Goal: Task Accomplishment & Management: Complete application form

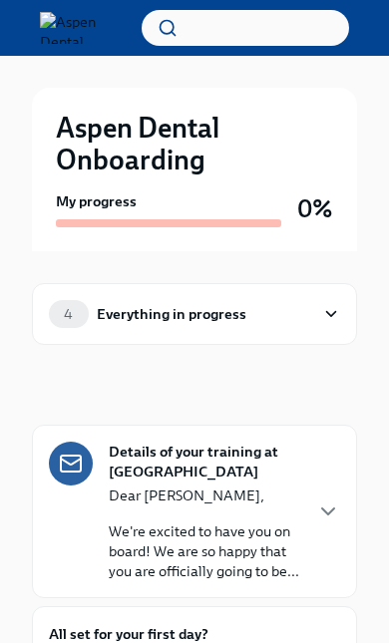
click at [373, 415] on div "Aspen Dental Onboarding My progress 0% 4 Everything in progress In progress Det…" at bounding box center [194, 518] width 389 height 924
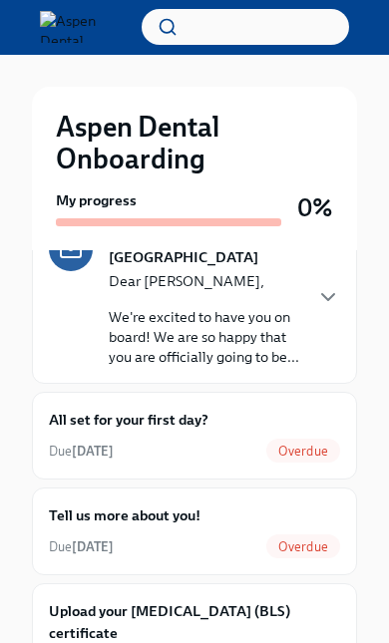
scroll to position [213, 0]
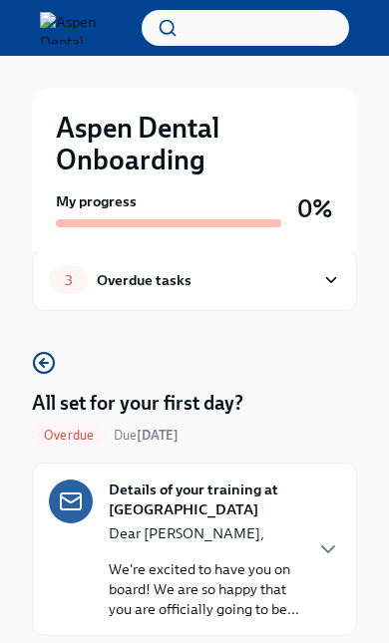
scroll to position [35, 0]
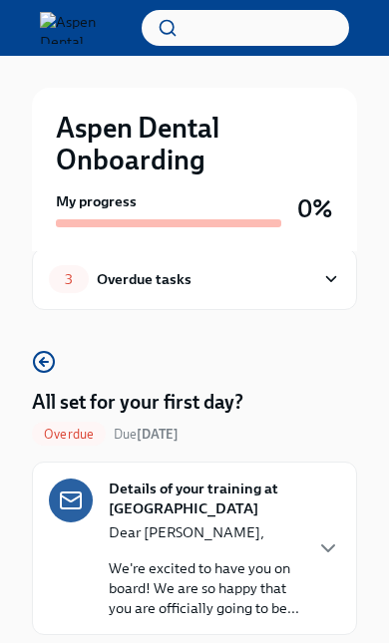
click at [338, 275] on icon at bounding box center [331, 279] width 18 height 20
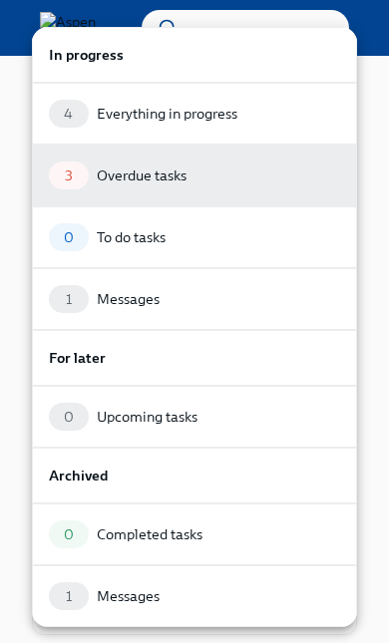
click at [196, 173] on div "3 Overdue tasks" at bounding box center [194, 176] width 291 height 28
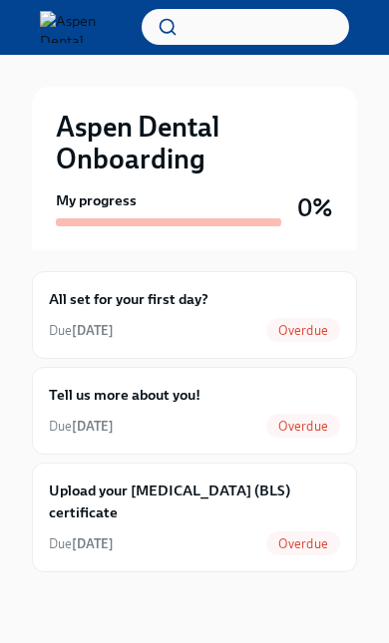
scroll to position [155, 0]
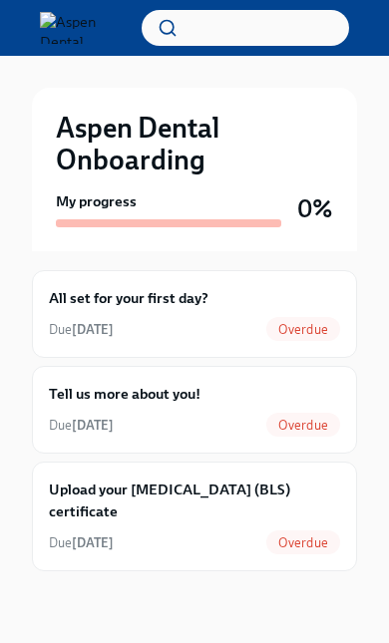
click at [324, 328] on span "Overdue" at bounding box center [303, 329] width 74 height 15
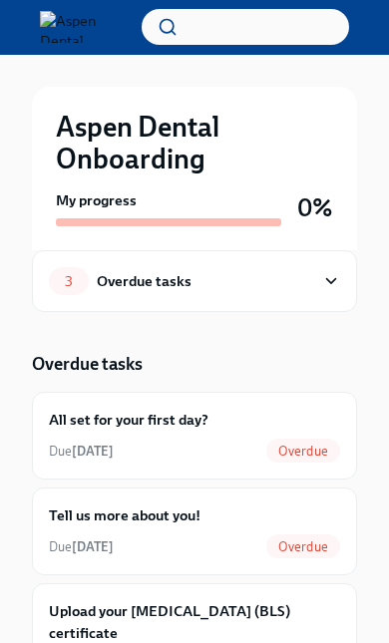
click at [339, 545] on span "Overdue" at bounding box center [303, 548] width 74 height 15
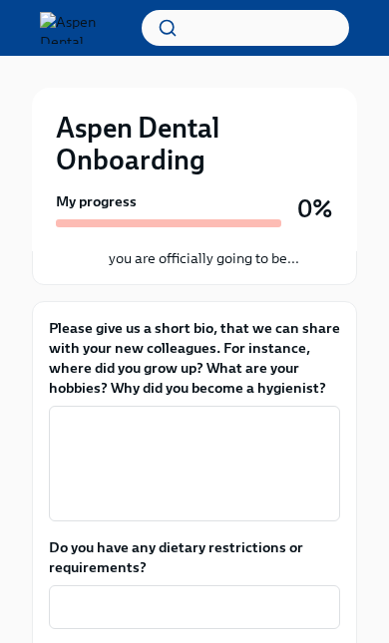
scroll to position [386, 0]
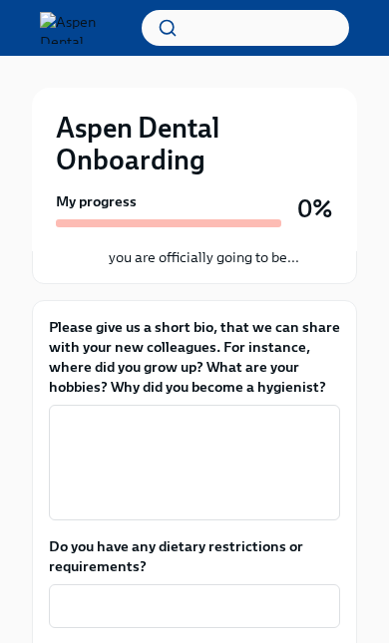
click at [244, 440] on textarea "Please give us a short bio, that we can share with your new colleagues. For ins…" at bounding box center [194, 463] width 267 height 96
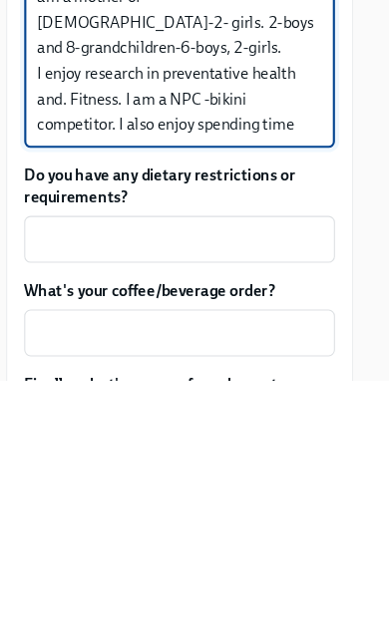
scroll to position [580, 3]
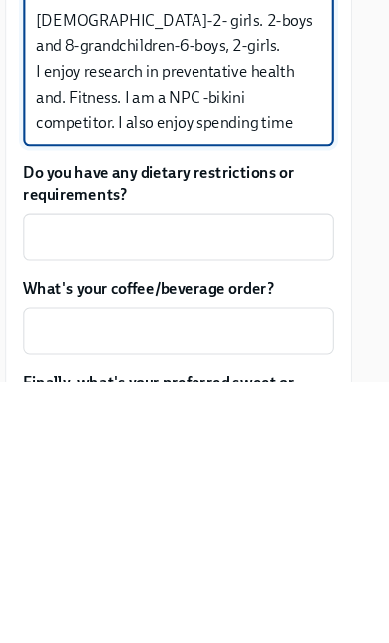
type textarea "I grew up in Lubbock, Tx. Moved to STL 2005 with husbands job. I am a mother of…"
click at [273, 497] on textarea "Do you have any dietary restrictions or requirements?" at bounding box center [191, 509] width 267 height 24
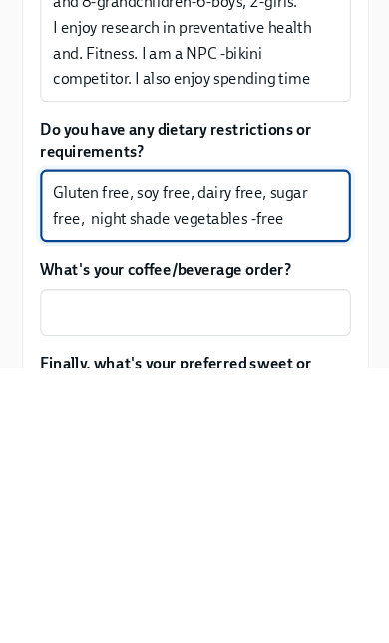
scroll to position [595, 3]
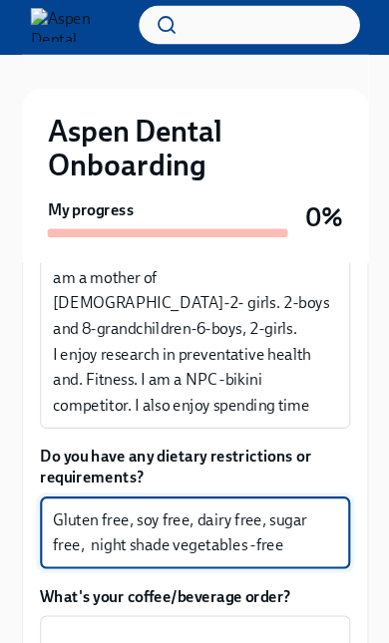
click at [298, 513] on textarea "Gluten free, soy free, dairy free, sugar free, night shade vegetables -free" at bounding box center [191, 505] width 267 height 48
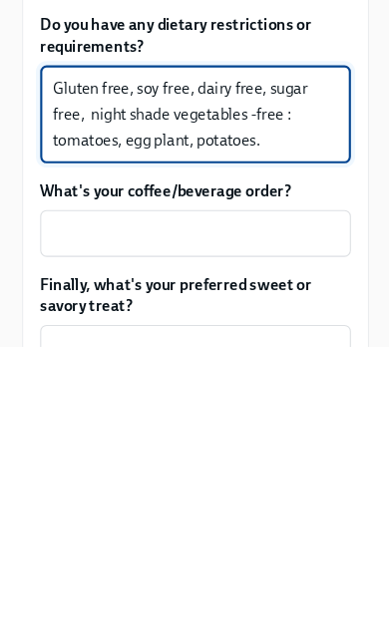
scroll to position [699, 3]
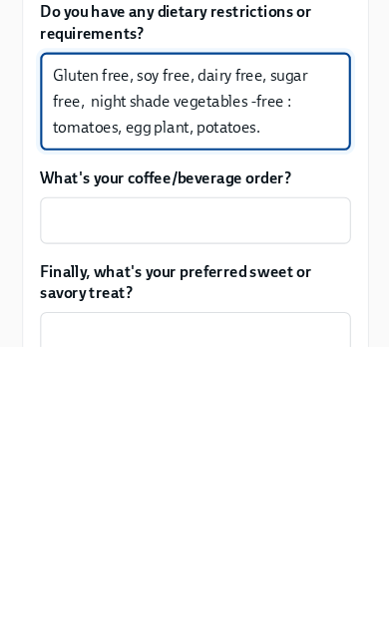
type textarea "Gluten free, soy free, dairy free, sugar free, night shade vegetables -free : t…"
click at [300, 513] on textarea "What's your coffee/beverage order?" at bounding box center [191, 525] width 267 height 24
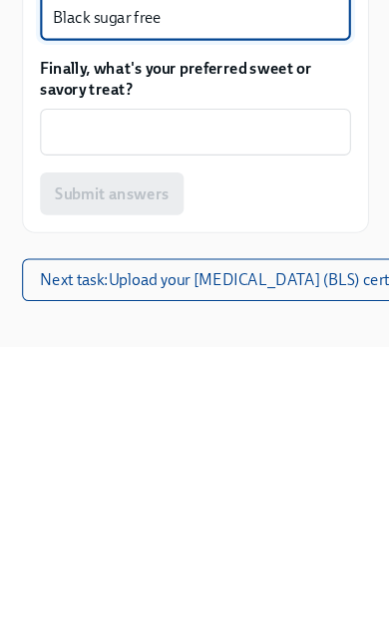
scroll to position [894, 3]
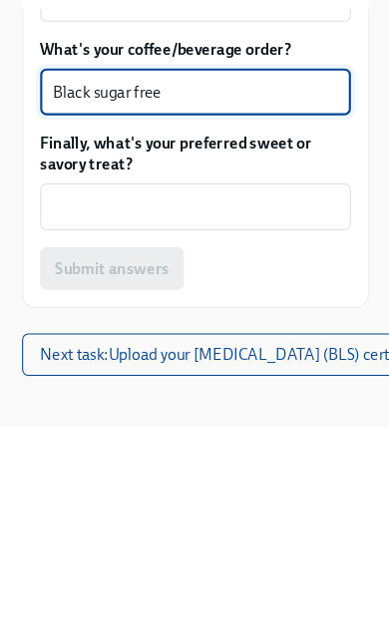
click at [123, 318] on textarea "Black sugar free" at bounding box center [191, 330] width 267 height 24
click at [97, 318] on textarea "Black sugar free" at bounding box center [191, 330] width 267 height 24
type textarea "Black sugar free, plain"
click at [294, 426] on textarea "Finally, what's your preferred sweet or savory treat?" at bounding box center [191, 438] width 267 height 24
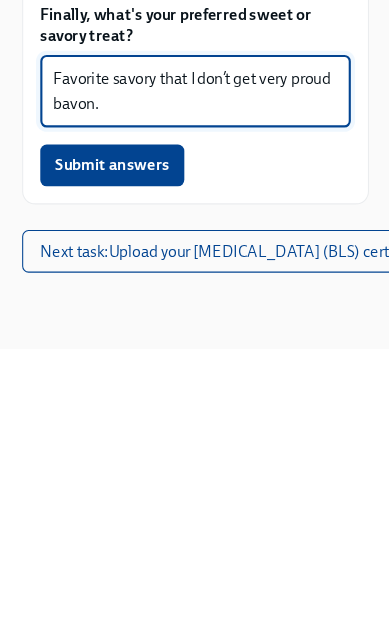
scroll to position [943, 3]
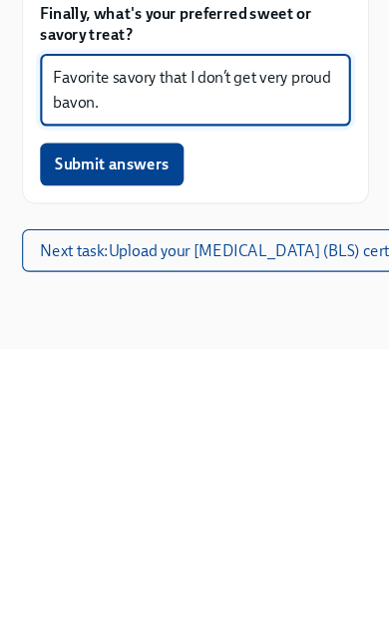
type textarea "Favorite savory that I don’t get very proud bavon."
click at [161, 451] on button "Submit answers" at bounding box center [113, 471] width 135 height 40
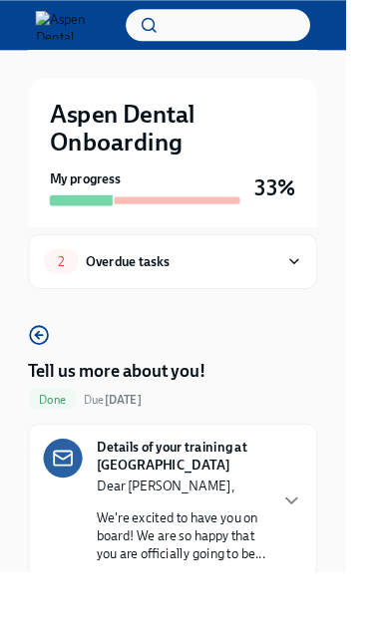
scroll to position [0, 0]
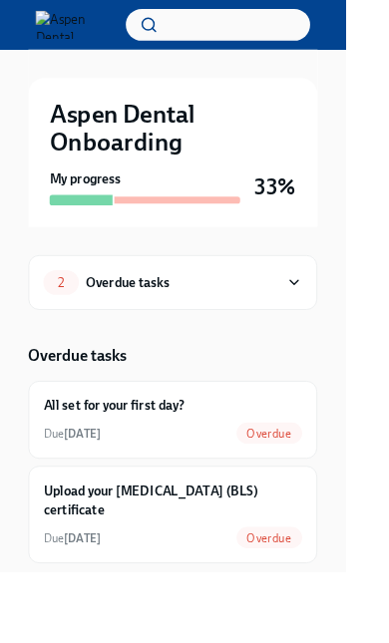
scroll to position [73, 0]
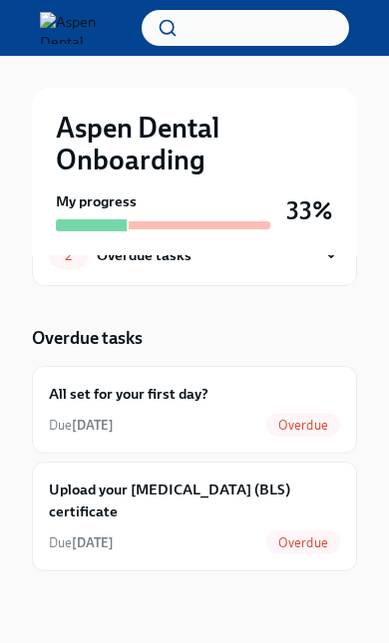
click at [307, 419] on span "Overdue" at bounding box center [303, 425] width 74 height 15
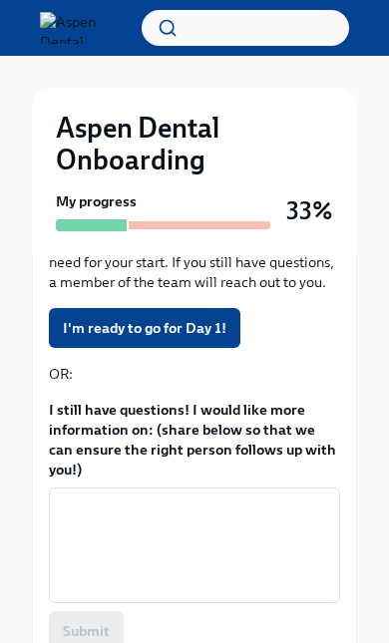
scroll to position [474, 0]
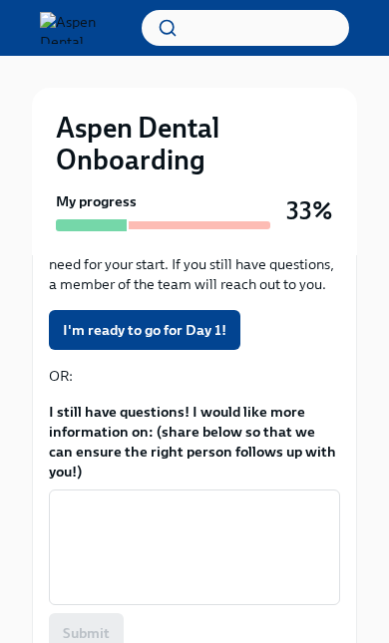
click at [255, 538] on textarea "I still have questions! I would like more information on: (share below so that …" at bounding box center [194, 548] width 267 height 96
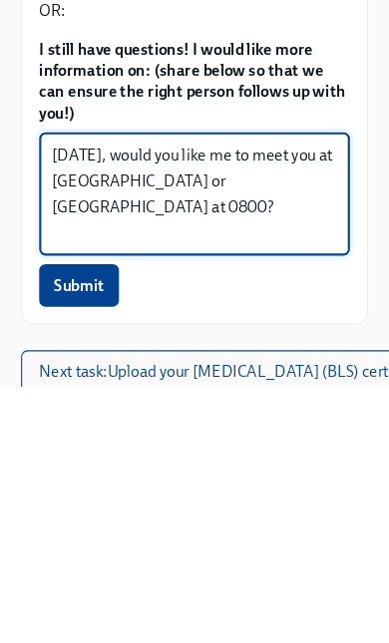
type textarea "On Monday the 18th, would you like me to meet you at St Peter’s location or Wen…"
click at [94, 539] on span "Submit" at bounding box center [86, 549] width 47 height 20
